Goal: Task Accomplishment & Management: Complete application form

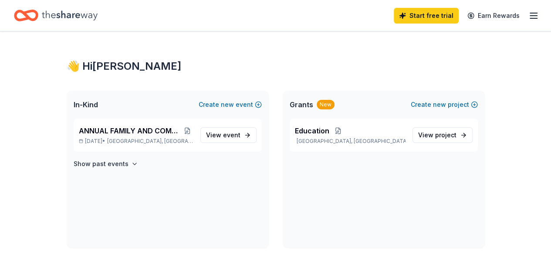
click at [529, 15] on icon "button" at bounding box center [534, 15] width 10 height 10
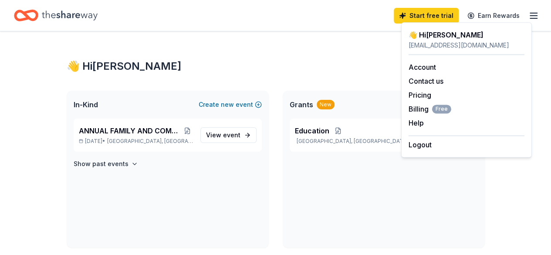
click at [67, 13] on icon "Home" at bounding box center [70, 16] width 56 height 18
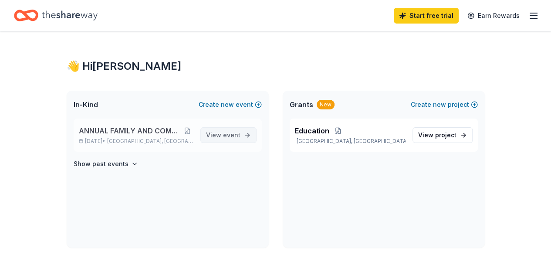
click at [224, 136] on span "event" at bounding box center [231, 134] width 17 height 7
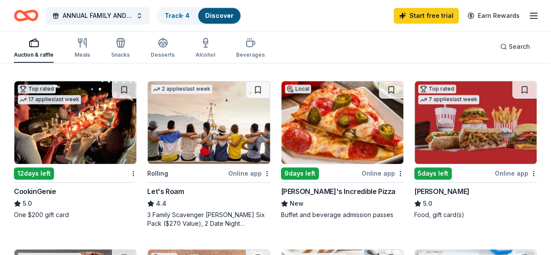
scroll to position [255, 0]
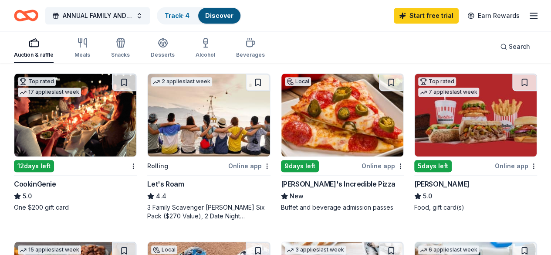
click at [415, 115] on img at bounding box center [476, 115] width 122 height 83
click at [414, 167] on div "5 days left" at bounding box center [432, 166] width 37 height 12
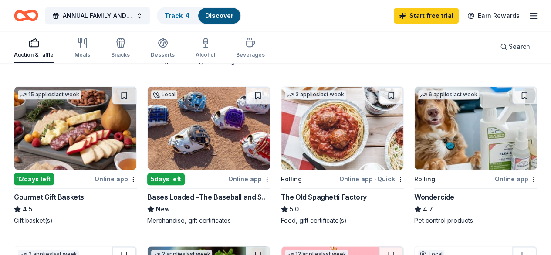
scroll to position [411, 0]
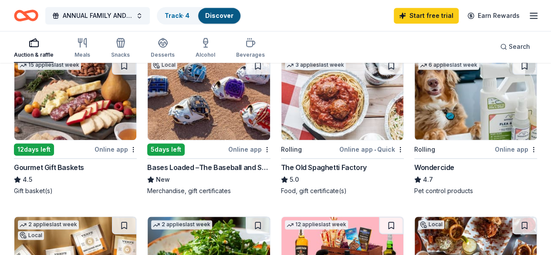
scroll to position [441, 0]
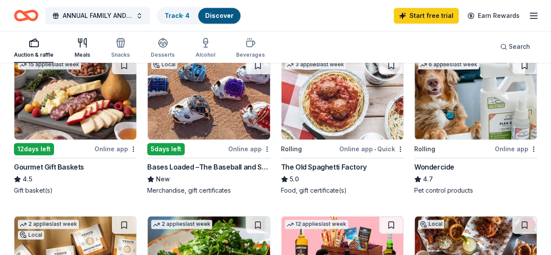
click at [88, 41] on icon "button" at bounding box center [82, 42] width 10 height 10
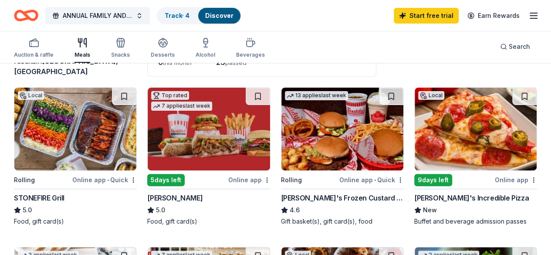
scroll to position [78, 0]
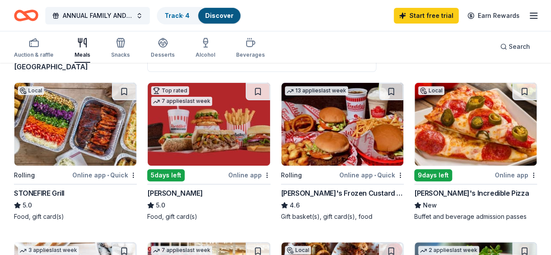
click at [81, 133] on img at bounding box center [75, 124] width 122 height 83
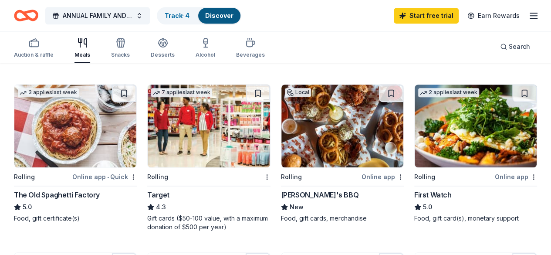
scroll to position [242, 0]
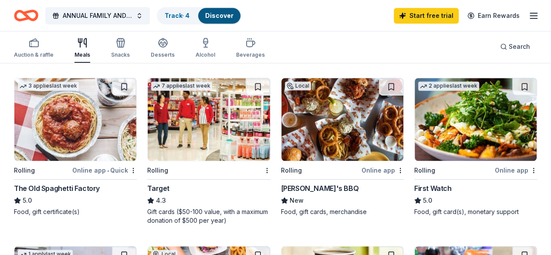
click at [148, 119] on img at bounding box center [209, 119] width 122 height 83
click at [282, 151] on img at bounding box center [343, 119] width 122 height 83
click at [181, 12] on link "Track · 4" at bounding box center [177, 15] width 25 height 7
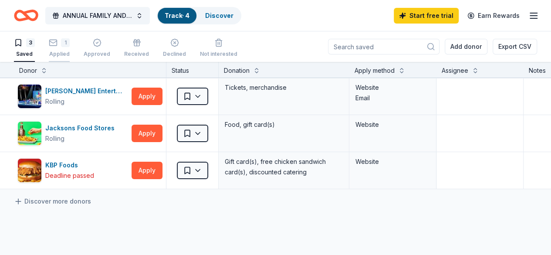
click at [58, 44] on icon "button" at bounding box center [53, 42] width 9 height 9
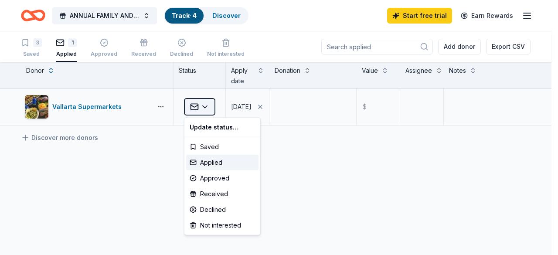
click at [209, 108] on html "ANNUAL FAMILY AND COMMUNITY FIELD TRIP Track · 4 Discover Start free trial Earn…" at bounding box center [279, 127] width 558 height 255
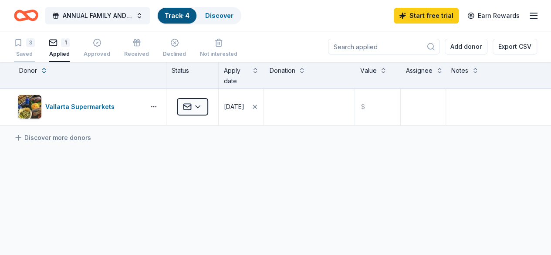
click at [32, 51] on div "Saved" at bounding box center [24, 54] width 21 height 7
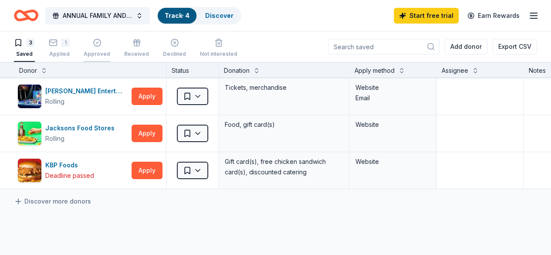
click at [99, 47] on icon "button" at bounding box center [97, 42] width 9 height 9
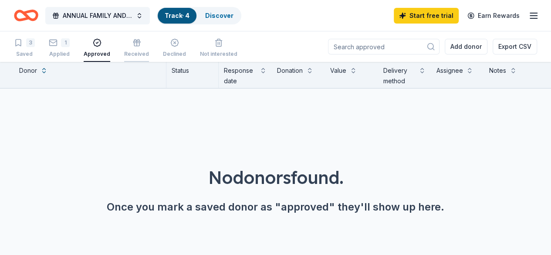
click at [135, 46] on div "button" at bounding box center [136, 42] width 25 height 9
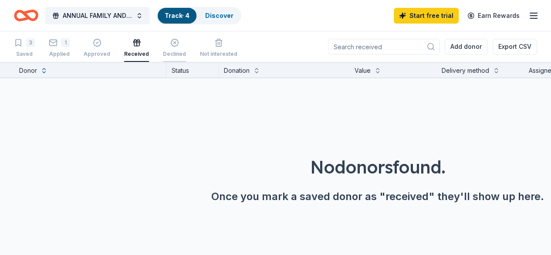
click at [169, 46] on div "button" at bounding box center [174, 42] width 23 height 9
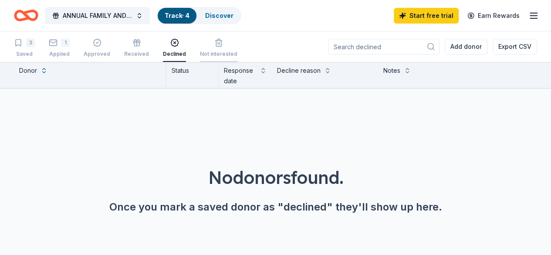
click at [211, 52] on div "Not interested" at bounding box center [218, 54] width 37 height 7
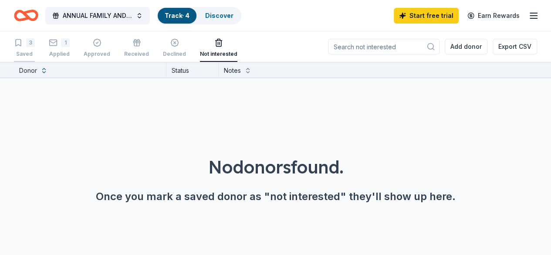
click at [33, 41] on div "3" at bounding box center [30, 42] width 9 height 9
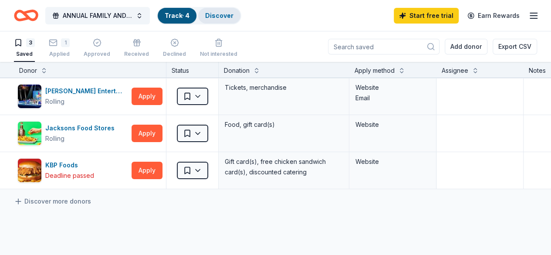
click at [226, 20] on div "Discover" at bounding box center [219, 16] width 42 height 16
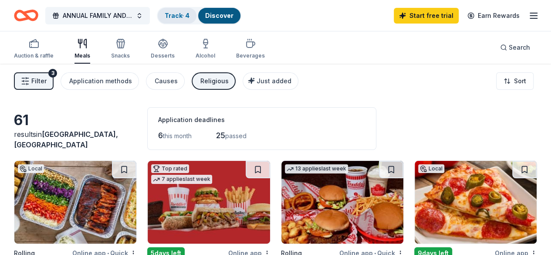
click at [183, 14] on link "Track · 4" at bounding box center [177, 15] width 25 height 7
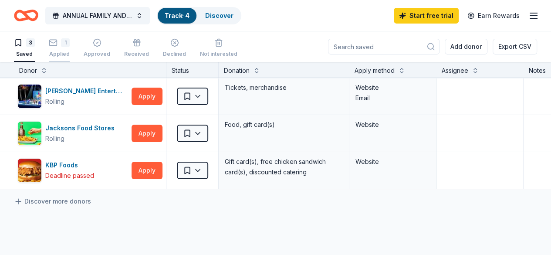
click at [65, 47] on div "1 Applied" at bounding box center [59, 47] width 21 height 19
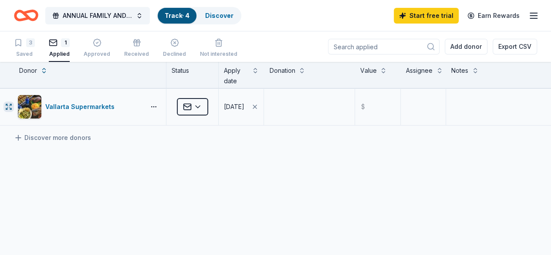
click at [12, 106] on icon "button" at bounding box center [8, 106] width 7 height 7
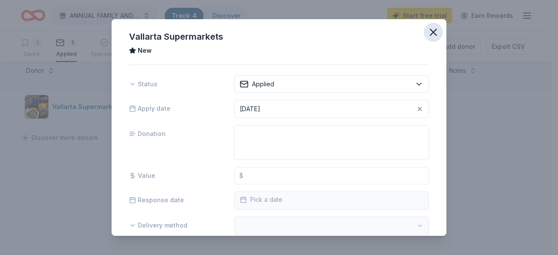
click at [430, 33] on icon "button" at bounding box center [433, 32] width 6 height 6
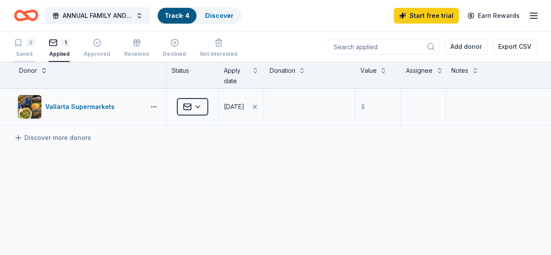
click at [30, 47] on div "3 Saved" at bounding box center [24, 47] width 21 height 19
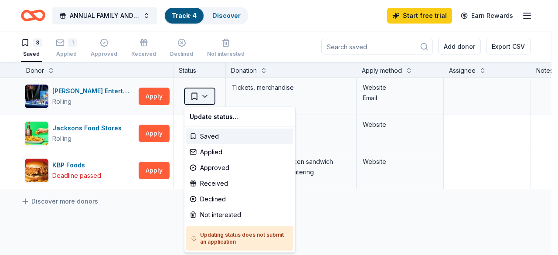
click at [206, 97] on html "ANNUAL FAMILY AND COMMUNITY FIELD TRIP Track · 4 Discover Start free trial Earn…" at bounding box center [279, 127] width 558 height 255
click at [213, 154] on div "Applied" at bounding box center [239, 152] width 107 height 16
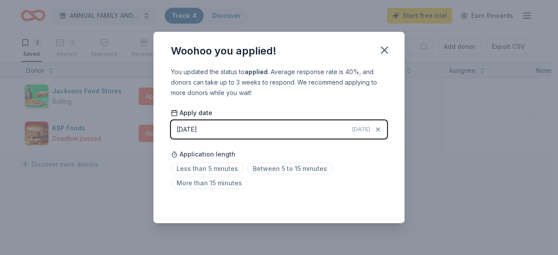
click at [127, 211] on div "Woohoo you applied! You updated the status to applied . Average response rate i…" at bounding box center [279, 127] width 558 height 255
click at [383, 51] on icon "button" at bounding box center [384, 50] width 6 height 6
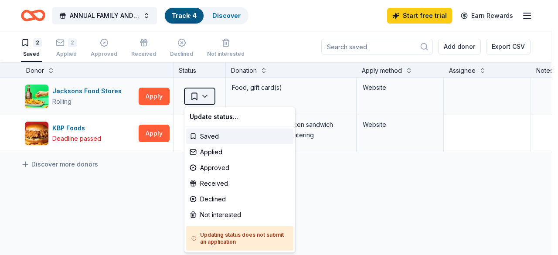
click at [204, 100] on html "ANNUAL FAMILY AND COMMUNITY FIELD TRIP Track · 4 Discover Start free trial Earn…" at bounding box center [279, 127] width 558 height 255
click at [211, 152] on div "Applied" at bounding box center [239, 152] width 107 height 16
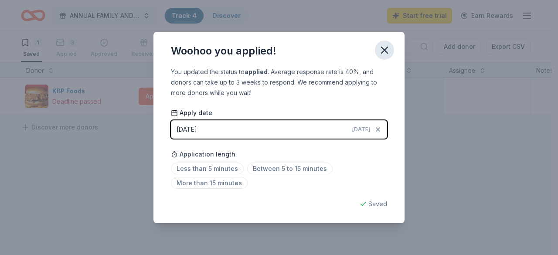
click at [385, 52] on icon "button" at bounding box center [384, 50] width 12 height 12
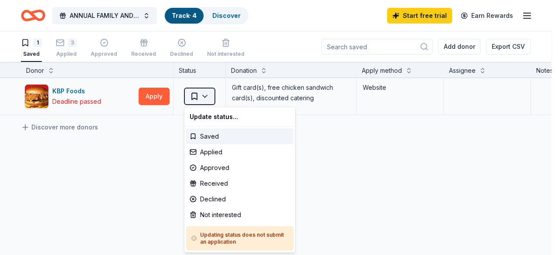
click at [208, 95] on html "ANNUAL FAMILY AND COMMUNITY FIELD TRIP Track · 4 Discover Start free trial Earn…" at bounding box center [279, 127] width 558 height 255
click at [205, 149] on div "Applied" at bounding box center [239, 152] width 107 height 16
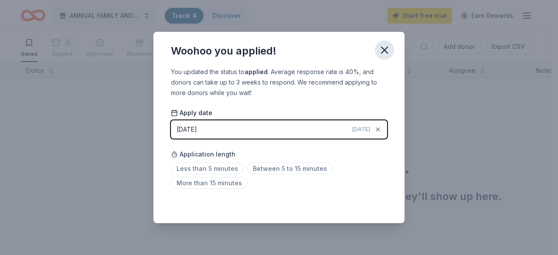
click at [387, 47] on icon "button" at bounding box center [384, 50] width 12 height 12
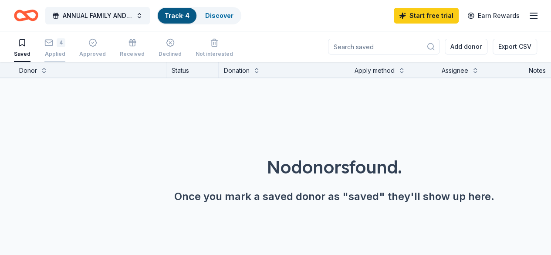
click at [58, 49] on div "4 Applied" at bounding box center [54, 43] width 21 height 19
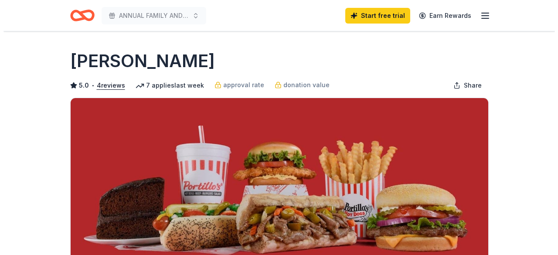
scroll to position [164, 0]
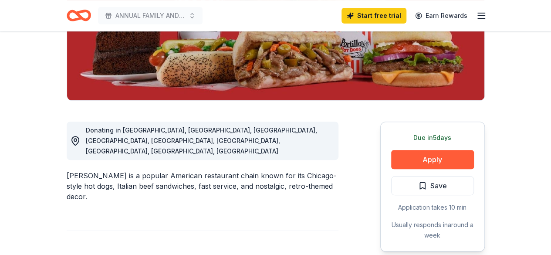
click at [458, 158] on button "Apply" at bounding box center [432, 159] width 83 height 19
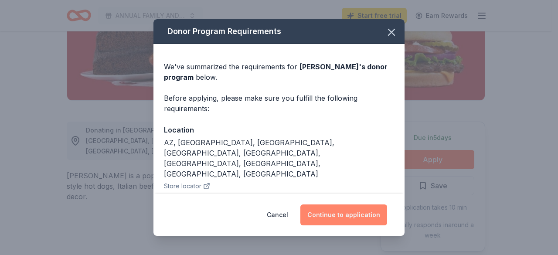
click at [366, 217] on button "Continue to application" at bounding box center [343, 214] width 87 height 21
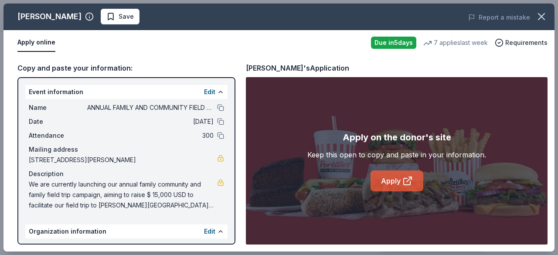
click at [402, 188] on link "Apply" at bounding box center [396, 180] width 53 height 21
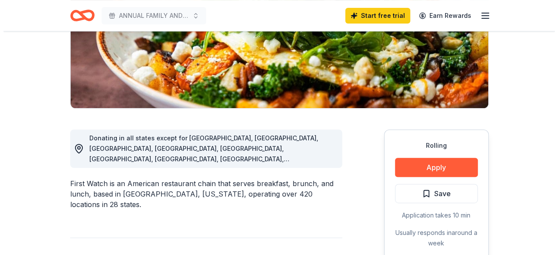
scroll to position [157, 0]
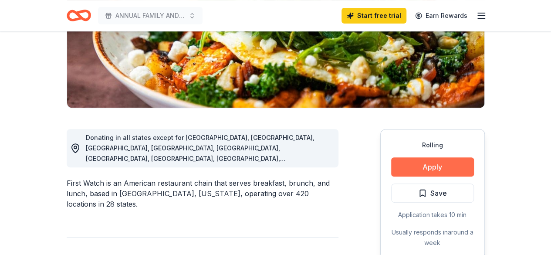
click at [428, 166] on button "Apply" at bounding box center [432, 166] width 83 height 19
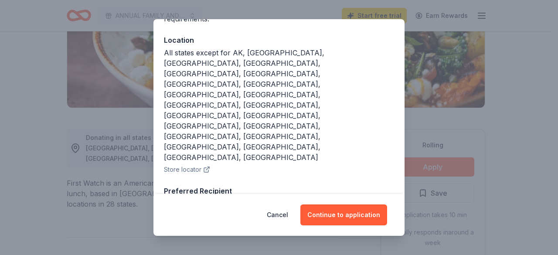
scroll to position [101, 0]
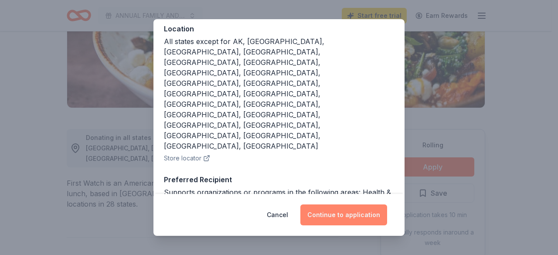
click at [344, 220] on button "Continue to application" at bounding box center [343, 214] width 87 height 21
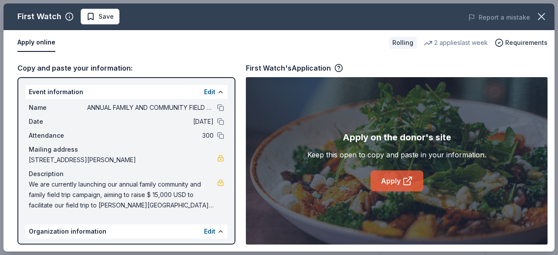
click at [398, 187] on link "Apply" at bounding box center [396, 180] width 53 height 21
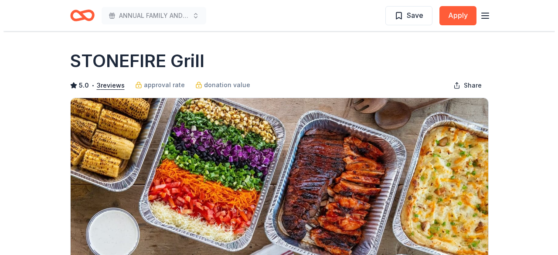
scroll to position [54, 0]
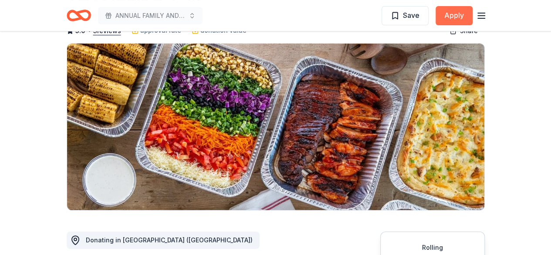
click at [452, 12] on button "Apply" at bounding box center [454, 15] width 37 height 19
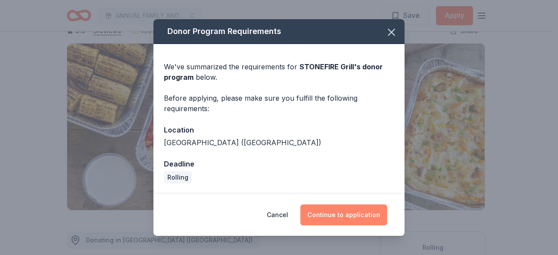
click at [349, 222] on button "Continue to application" at bounding box center [343, 214] width 87 height 21
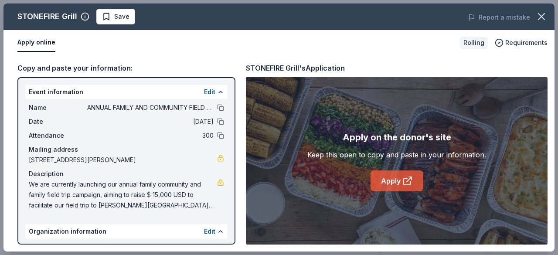
click at [391, 180] on link "Apply" at bounding box center [396, 180] width 53 height 21
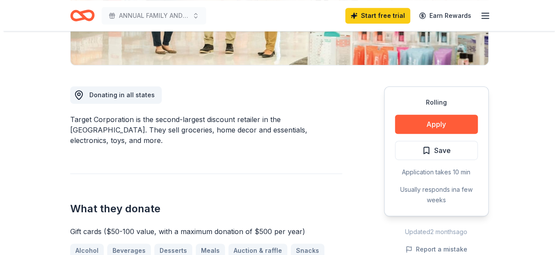
scroll to position [202, 0]
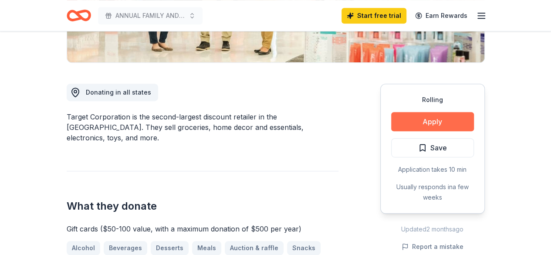
click at [449, 128] on button "Apply" at bounding box center [432, 121] width 83 height 19
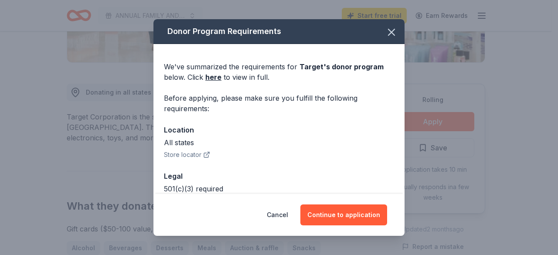
scroll to position [46, 0]
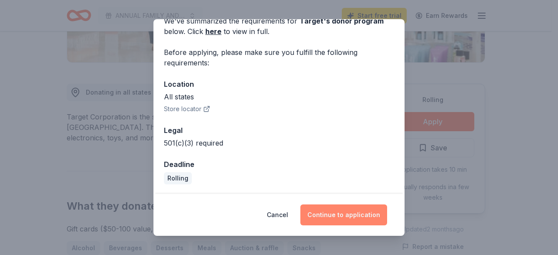
click at [366, 217] on button "Continue to application" at bounding box center [343, 214] width 87 height 21
